Goal: Go to known website: Go to known website

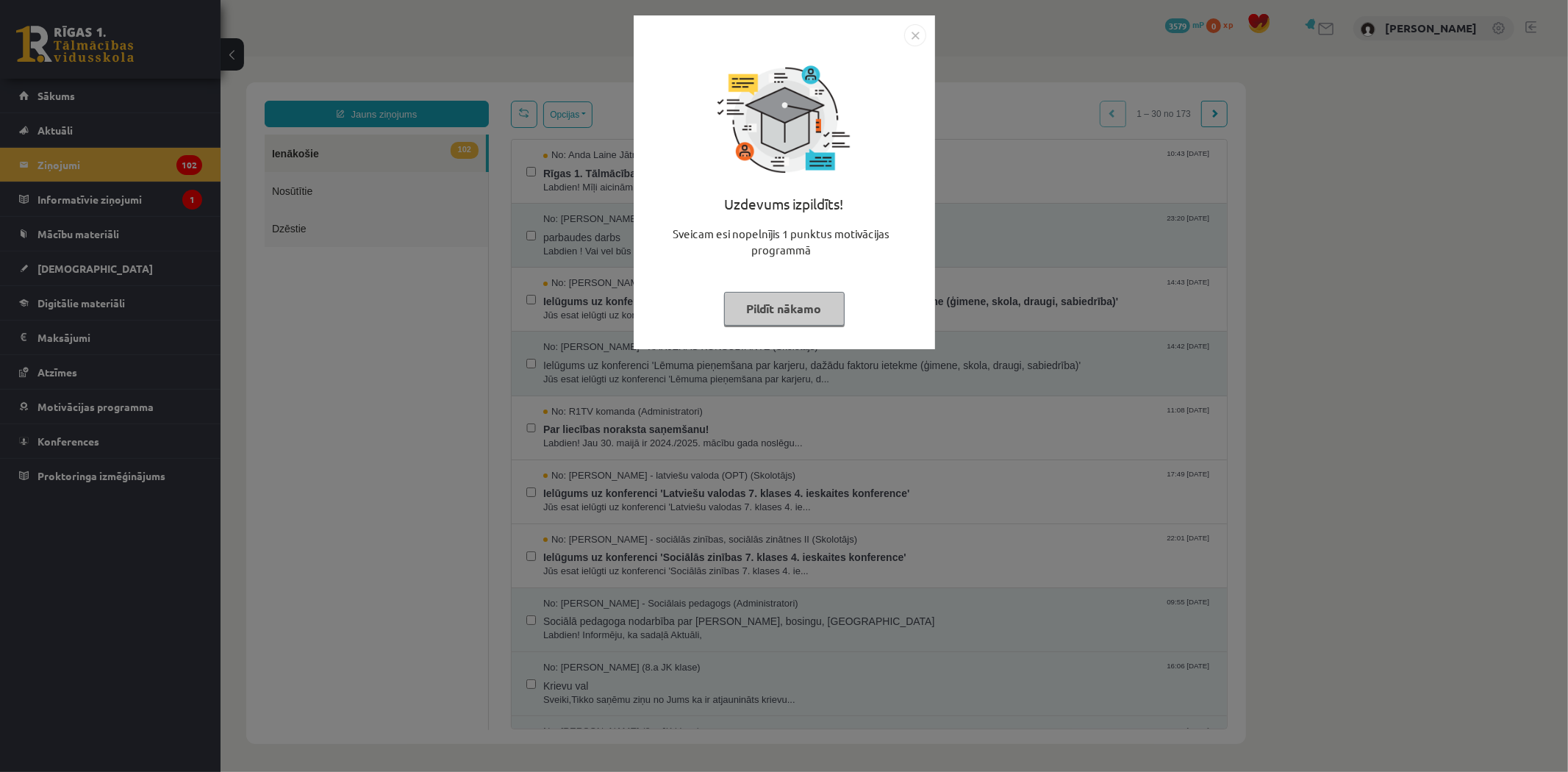
click at [908, 37] on img "Close" at bounding box center [915, 35] width 22 height 22
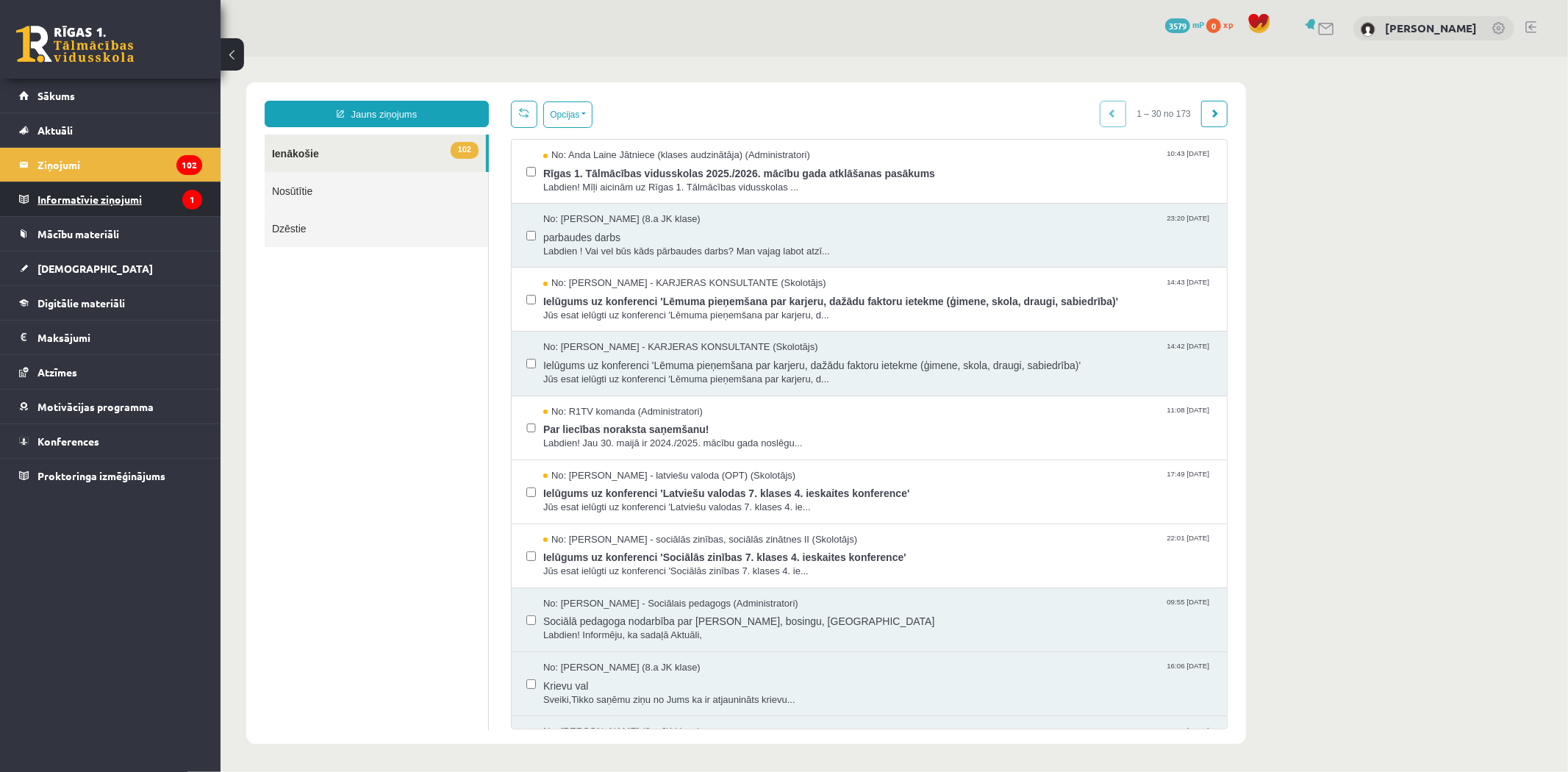
click at [83, 205] on legend "Informatīvie ziņojumi 1" at bounding box center [120, 199] width 165 height 34
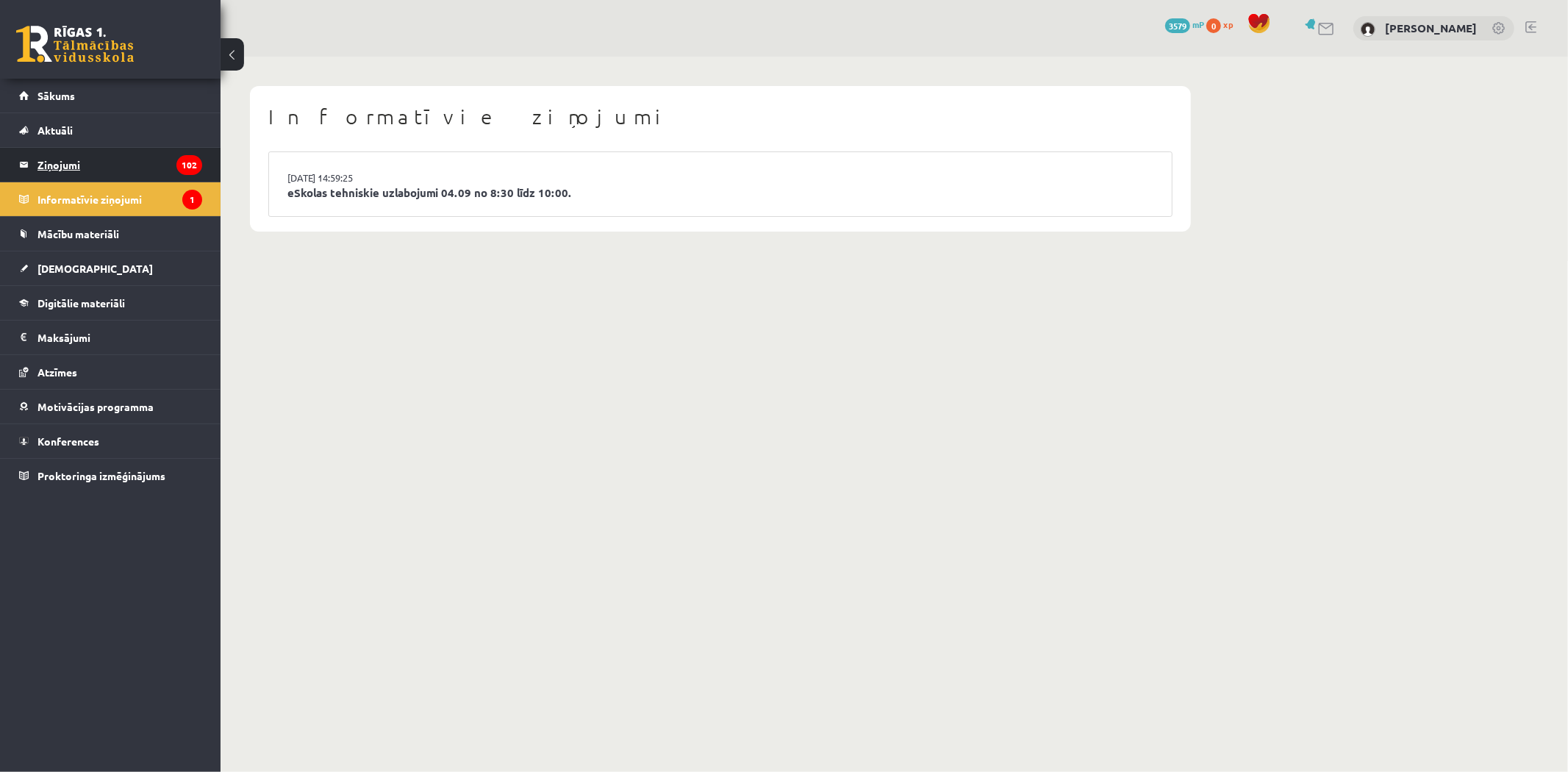
click at [99, 152] on legend "Ziņojumi 102" at bounding box center [120, 165] width 165 height 34
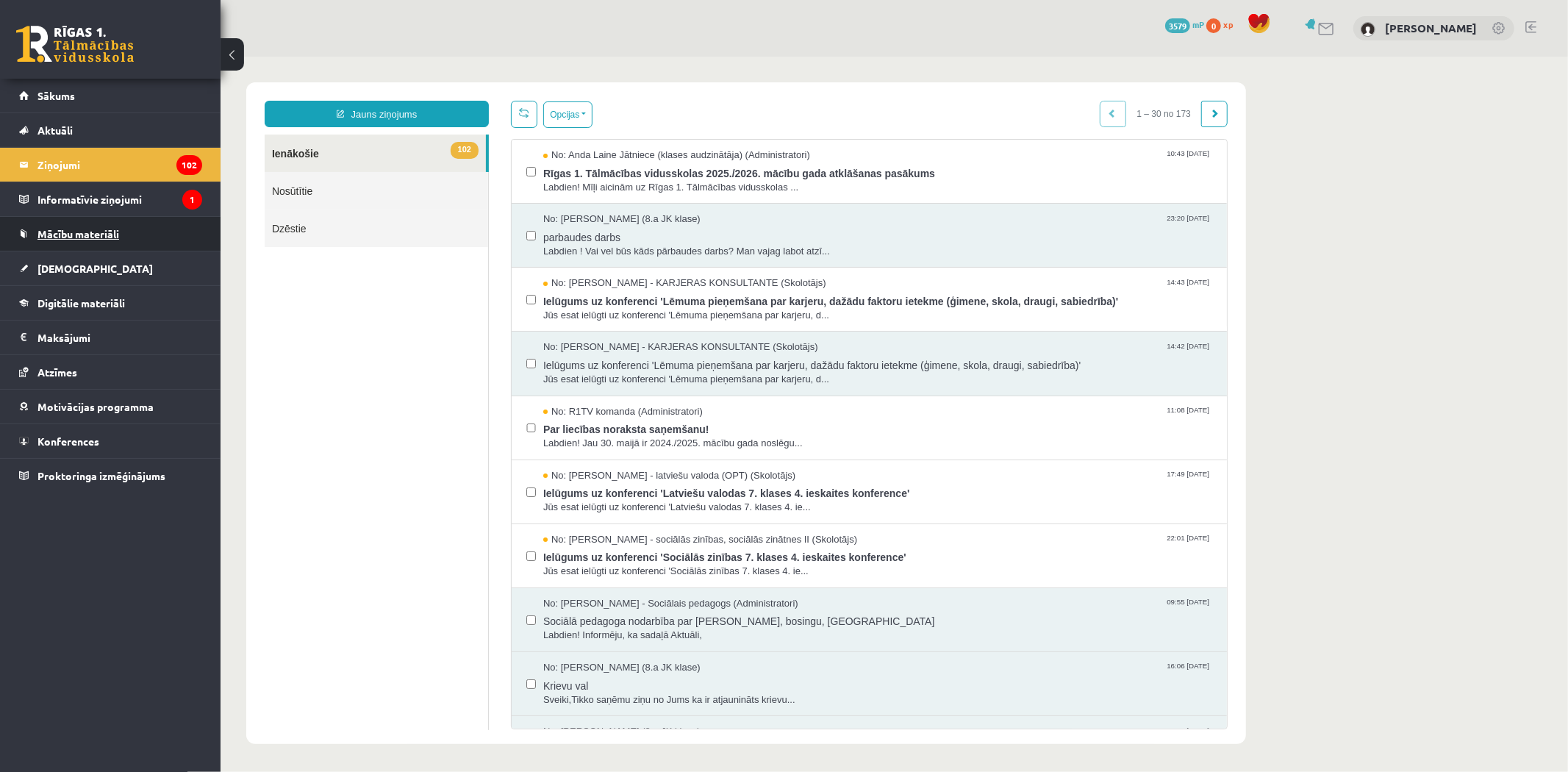
click at [129, 230] on link "Mācību materiāli" at bounding box center [111, 234] width 183 height 34
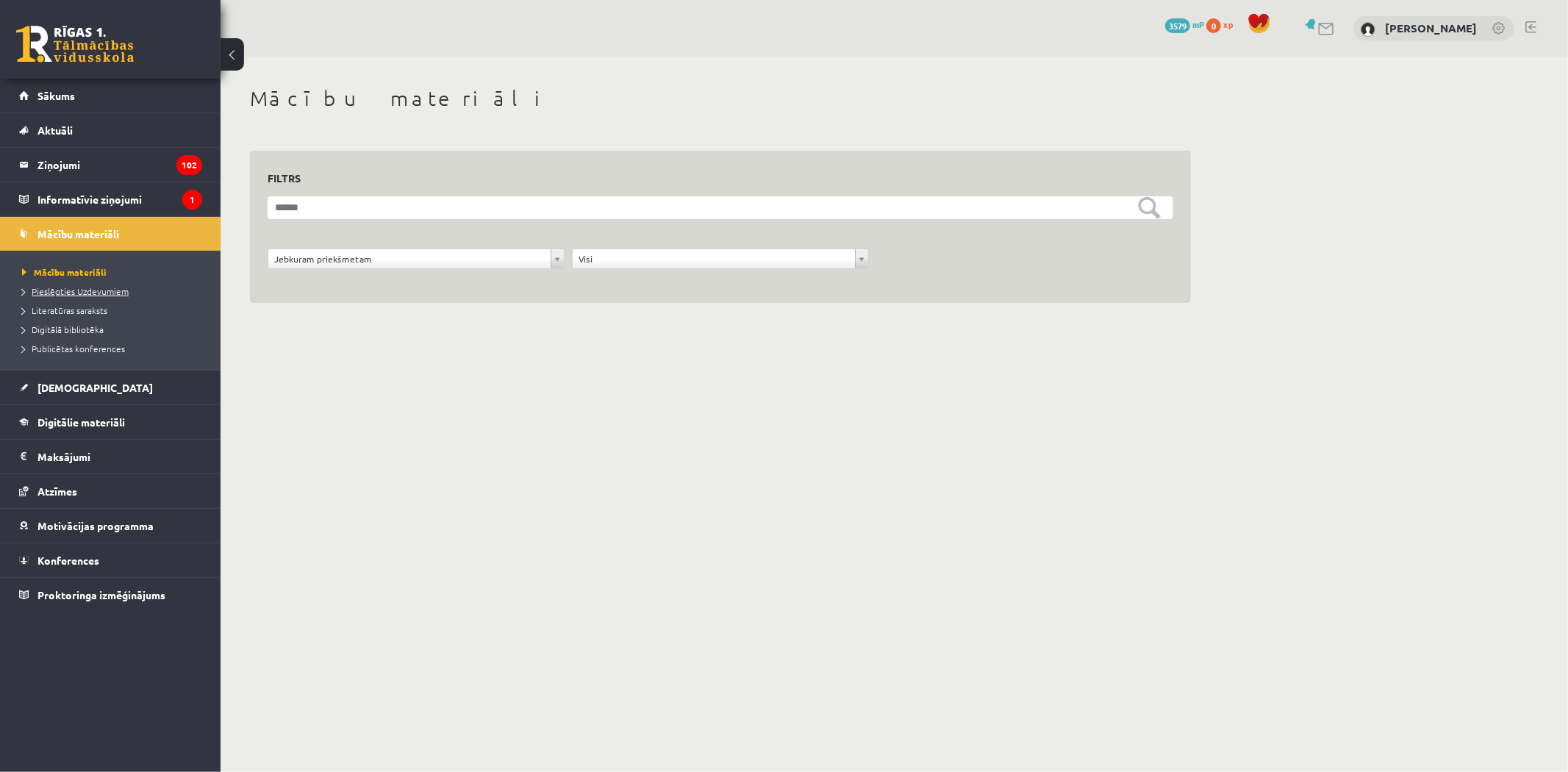
click at [92, 289] on span "Pieslēgties Uzdevumiem" at bounding box center [75, 291] width 107 height 12
click at [46, 291] on span "Pieslēgties Uzdevumiem" at bounding box center [80, 291] width 117 height 12
